Goal: Transaction & Acquisition: Book appointment/travel/reservation

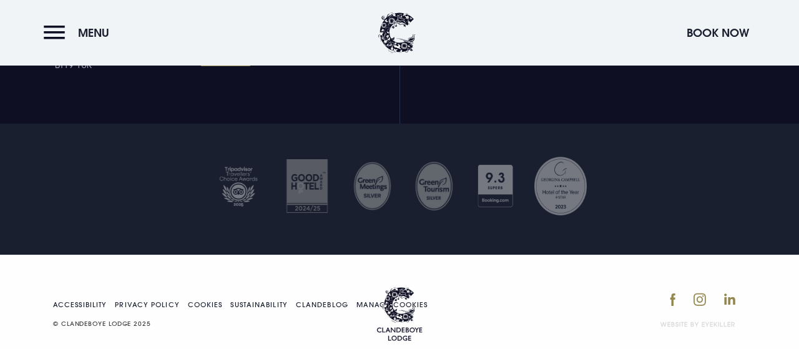
scroll to position [4616, 0]
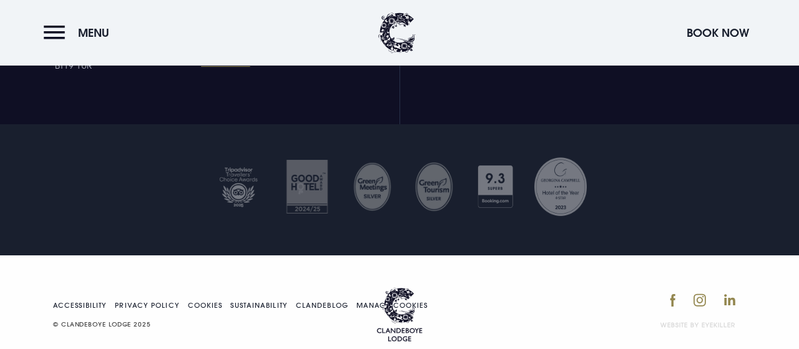
click at [83, 299] on nav "Accessibility Privacy Policy Cookies Sustainability Clandeblog Manage Cookies ©…" at bounding box center [244, 314] width 382 height 31
click at [79, 302] on link "Accessibility" at bounding box center [80, 305] width 54 height 7
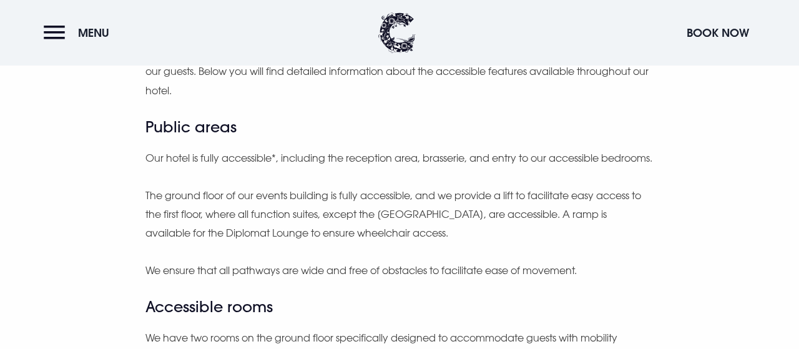
scroll to position [441, 0]
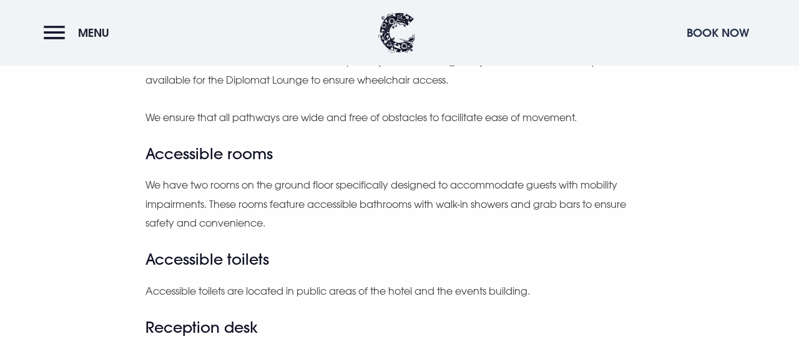
click at [707, 29] on button "Book Now" at bounding box center [717, 32] width 75 height 27
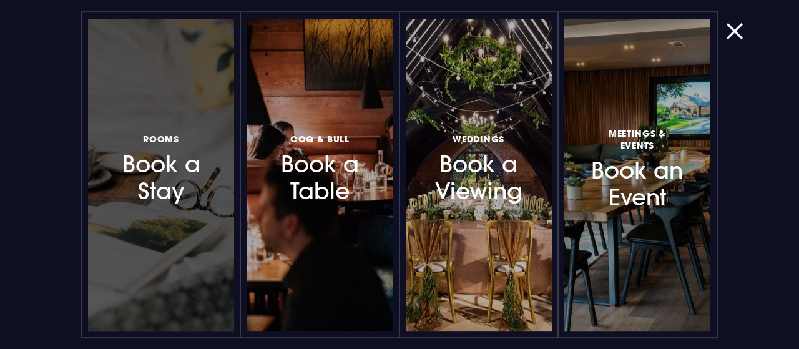
click at [186, 166] on h3 "Rooms Book a Stay" at bounding box center [161, 168] width 92 height 74
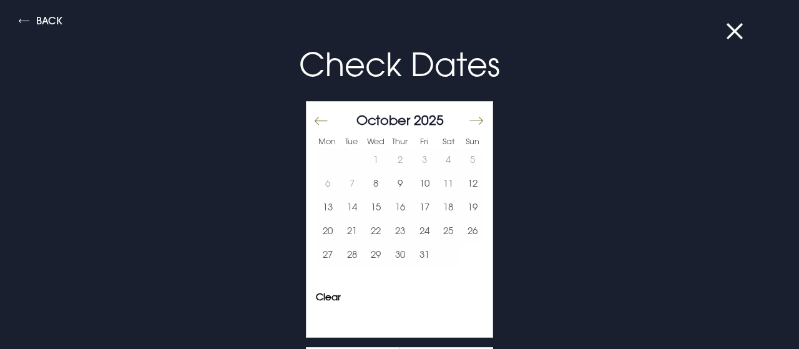
click at [479, 117] on button "Move forward to switch to the next month." at bounding box center [475, 120] width 15 height 26
click at [449, 229] on button "27" at bounding box center [448, 231] width 24 height 24
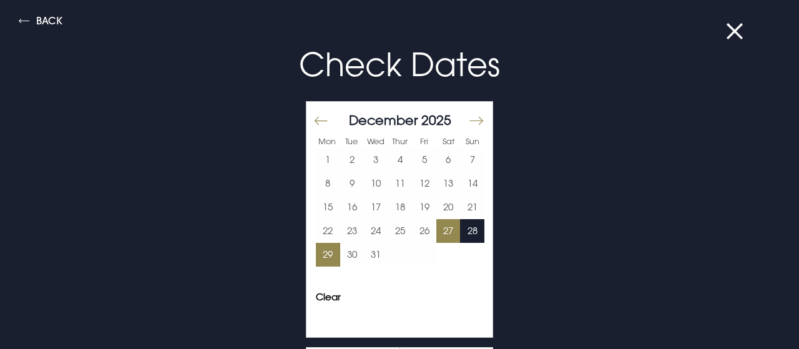
click at [325, 257] on button "29" at bounding box center [328, 255] width 24 height 24
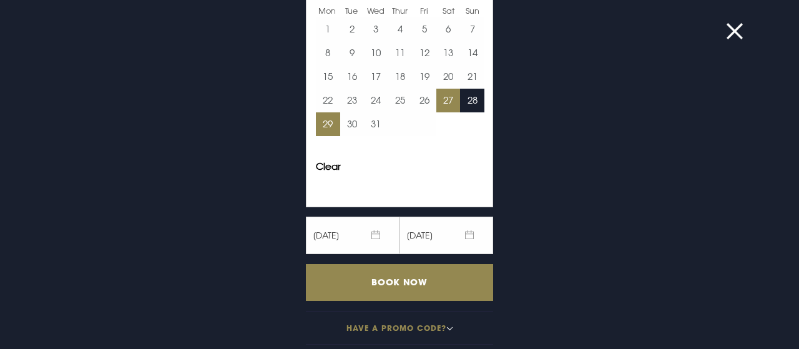
scroll to position [131, 0]
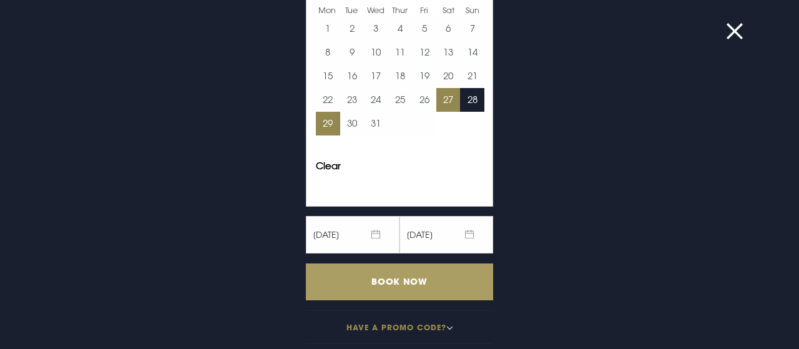
click at [402, 279] on input "Book Now" at bounding box center [399, 281] width 187 height 37
